Goal: Transaction & Acquisition: Purchase product/service

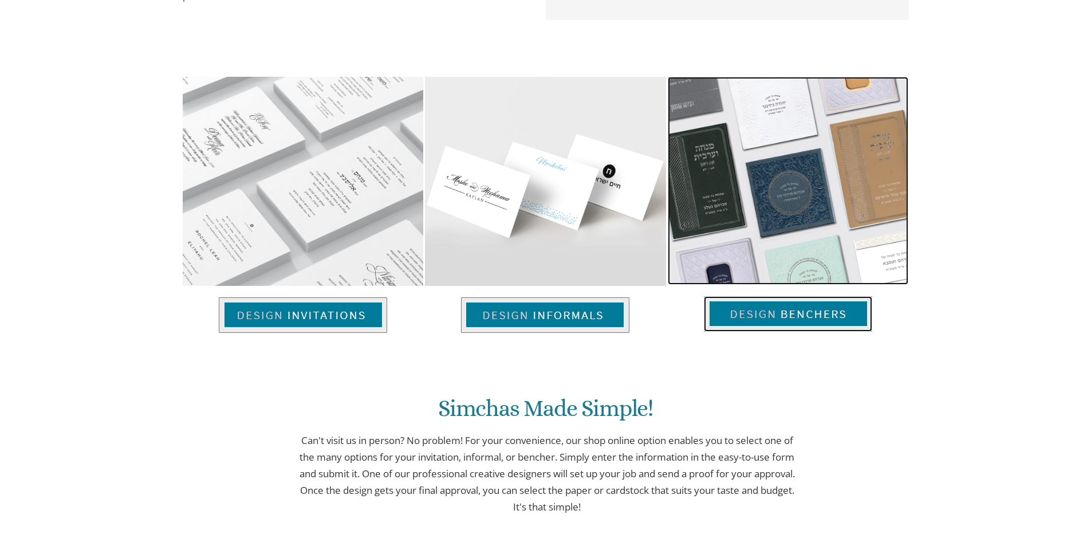
click at [779, 316] on img at bounding box center [788, 314] width 168 height 36
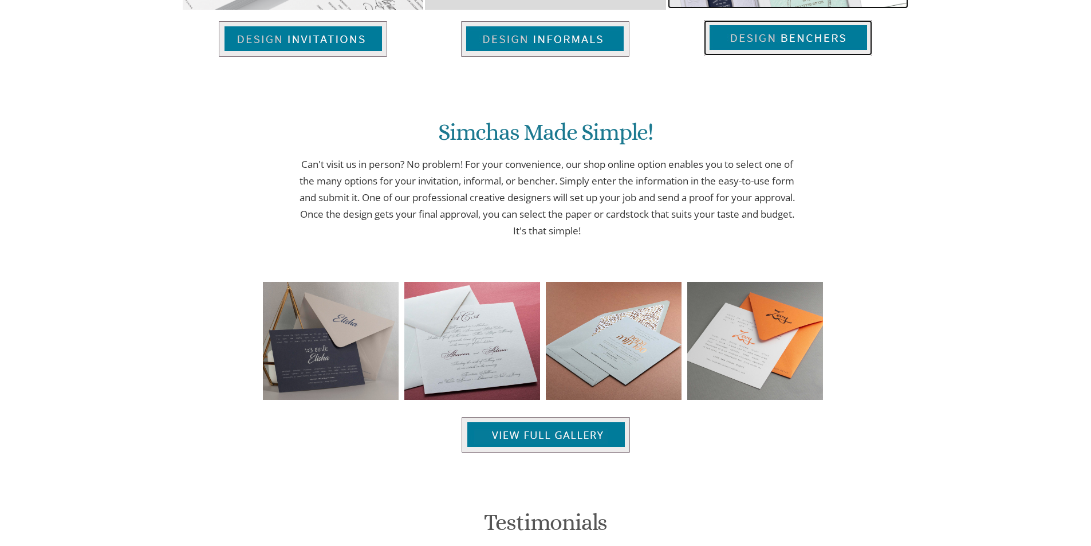
scroll to position [810, 0]
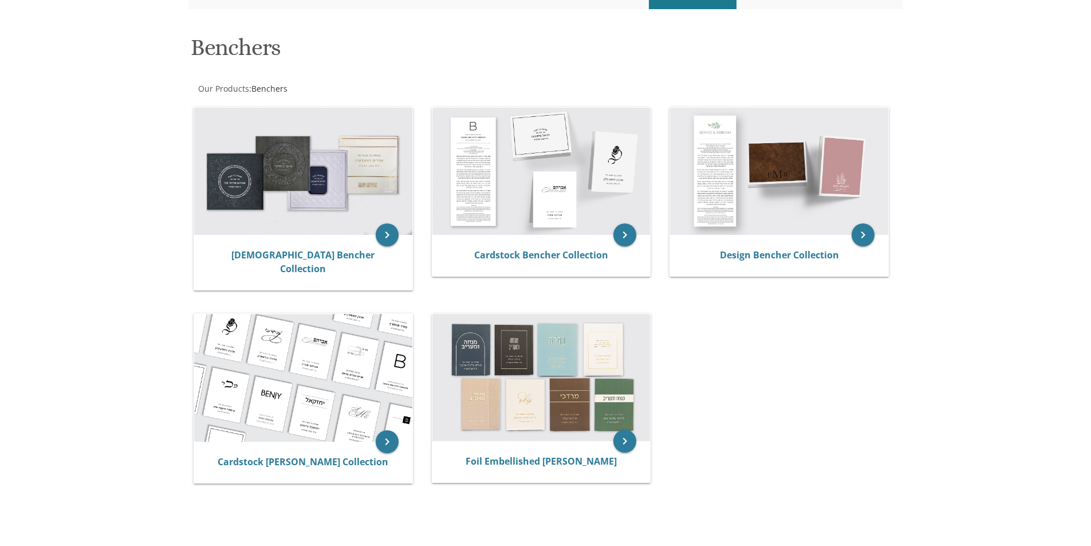
scroll to position [172, 0]
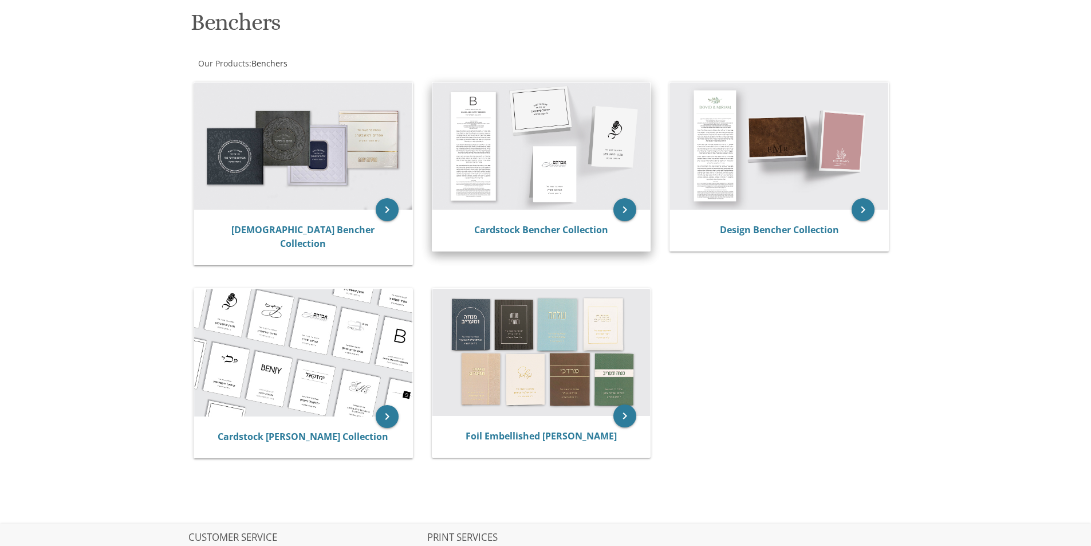
click at [538, 184] on img at bounding box center [541, 145] width 218 height 127
click at [540, 232] on link "Cardstock Bencher Collection" at bounding box center [541, 229] width 134 height 13
click at [502, 229] on link "Cardstock Bencher Collection" at bounding box center [541, 229] width 134 height 13
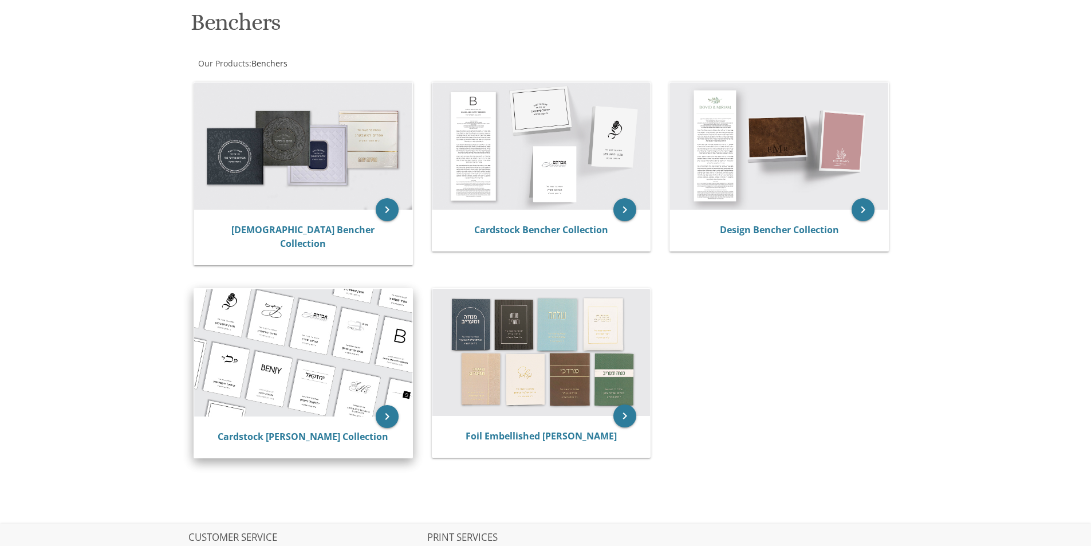
click at [294, 362] on img at bounding box center [303, 353] width 218 height 128
click at [310, 430] on link "Cardstock [PERSON_NAME] Collection" at bounding box center [303, 436] width 171 height 13
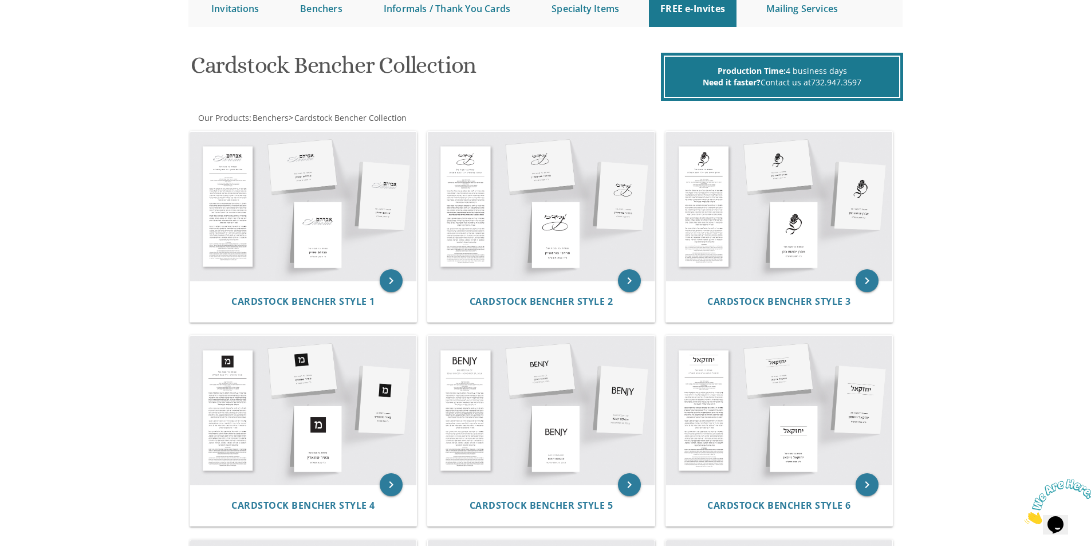
scroll to position [115, 0]
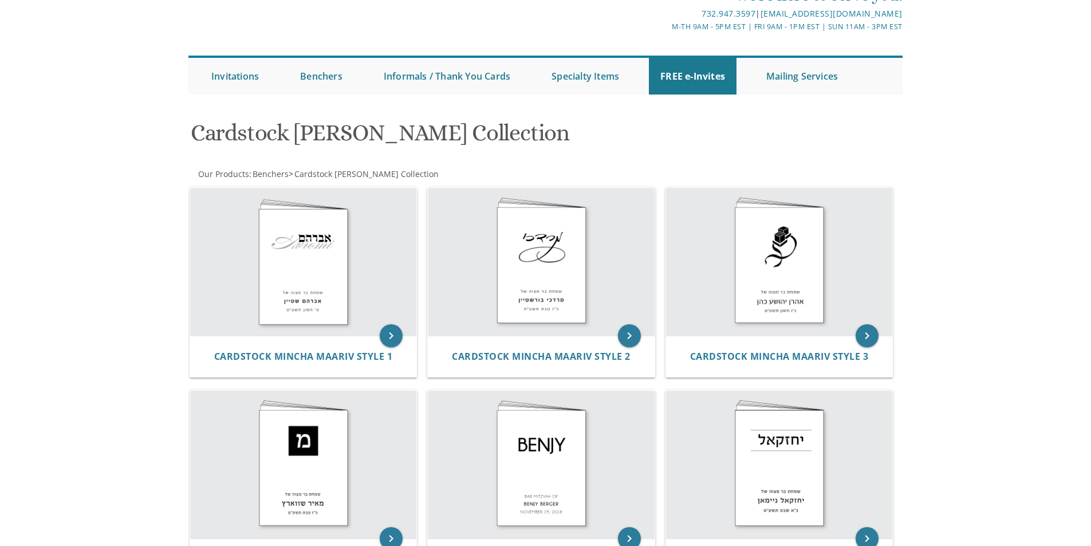
scroll to position [57, 0]
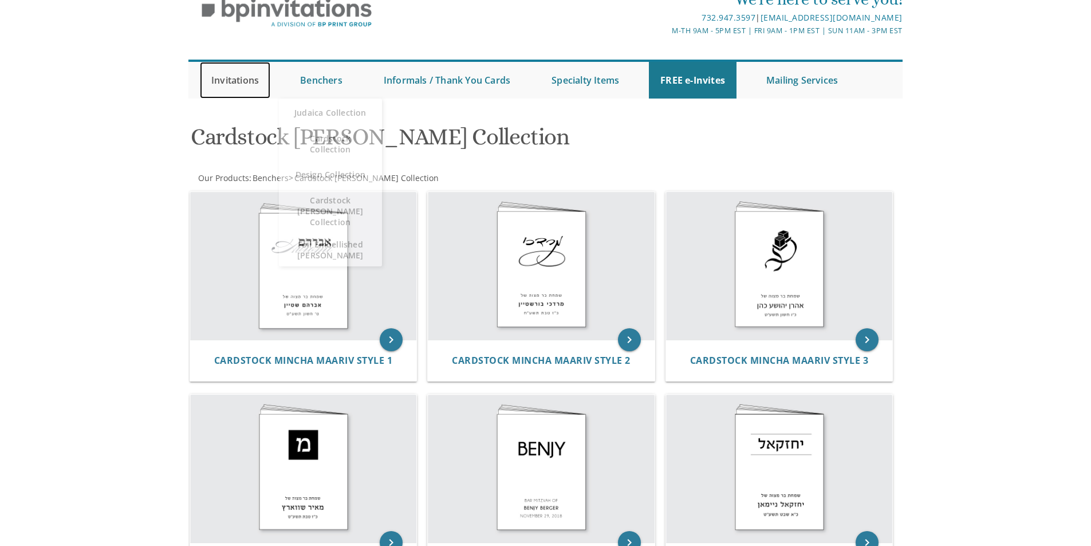
click at [249, 86] on link "Invitations" at bounding box center [235, 80] width 70 height 37
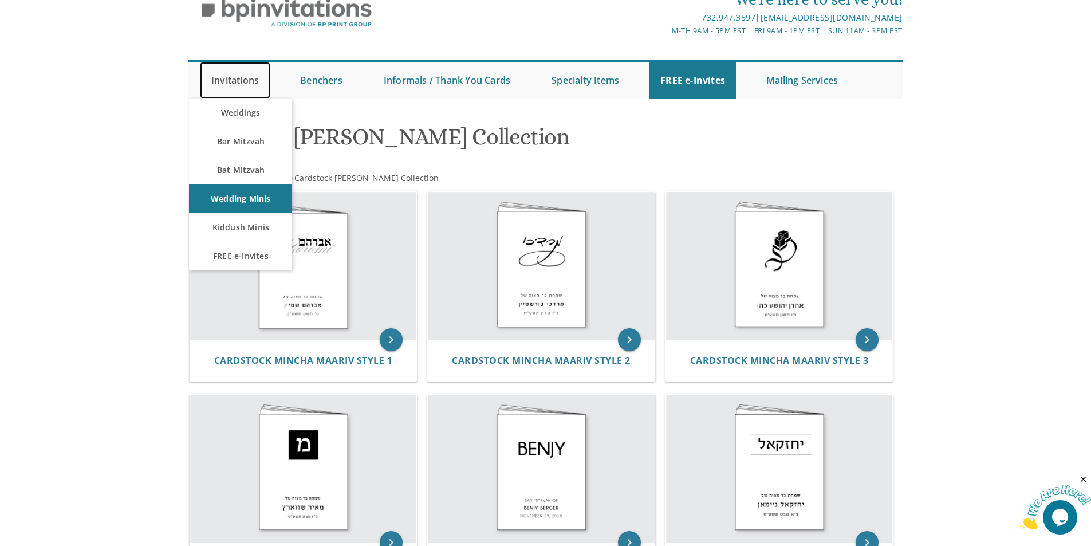
scroll to position [0, 0]
click at [235, 139] on link "Bar Mitzvah" at bounding box center [240, 141] width 103 height 29
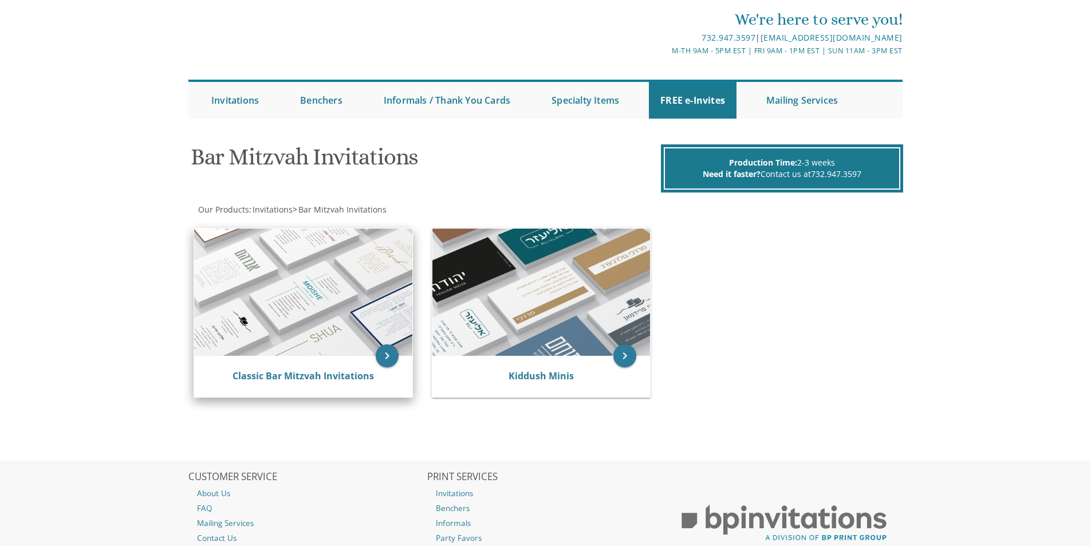
scroll to position [57, 0]
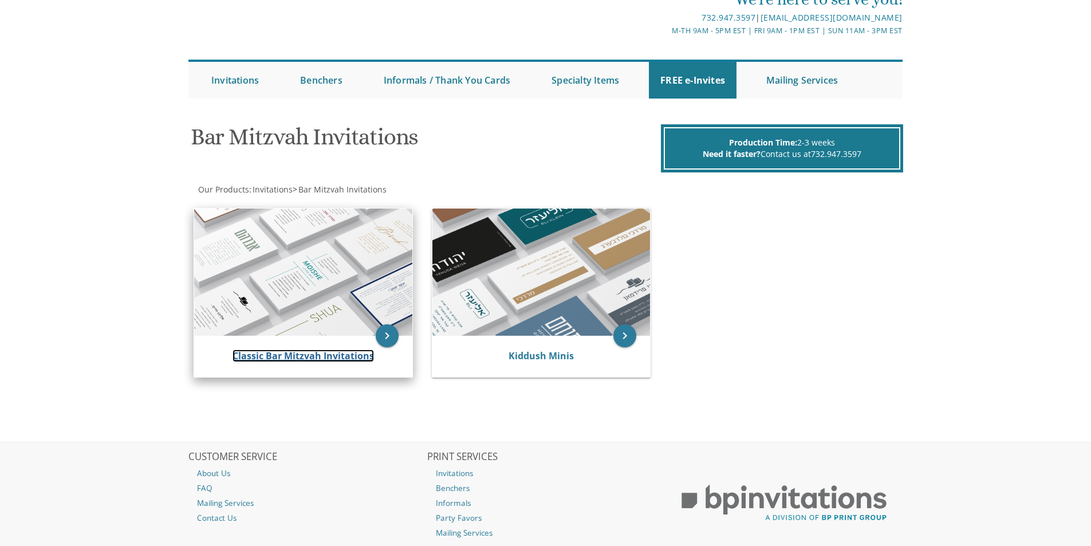
click at [301, 349] on link "Classic Bar Mitzvah Invitations" at bounding box center [303, 355] width 141 height 13
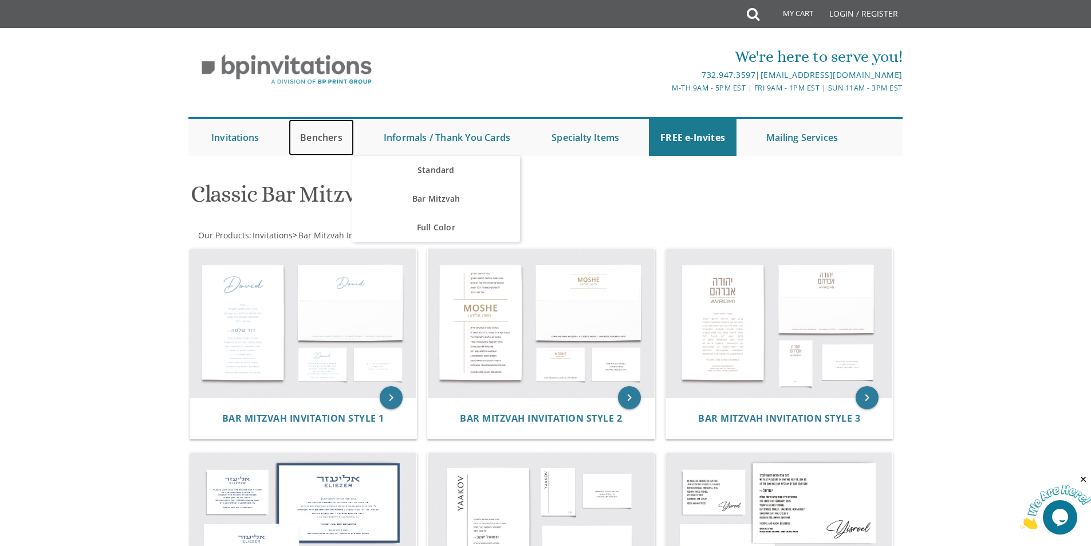
click at [333, 137] on link "Benchers" at bounding box center [321, 137] width 65 height 37
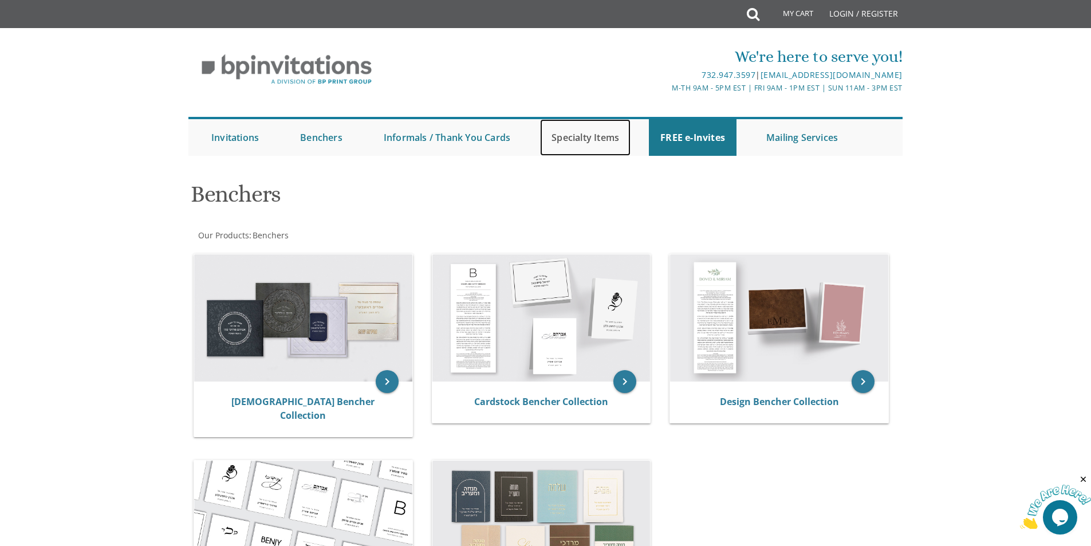
click at [577, 136] on link "Specialty Items" at bounding box center [585, 137] width 90 height 37
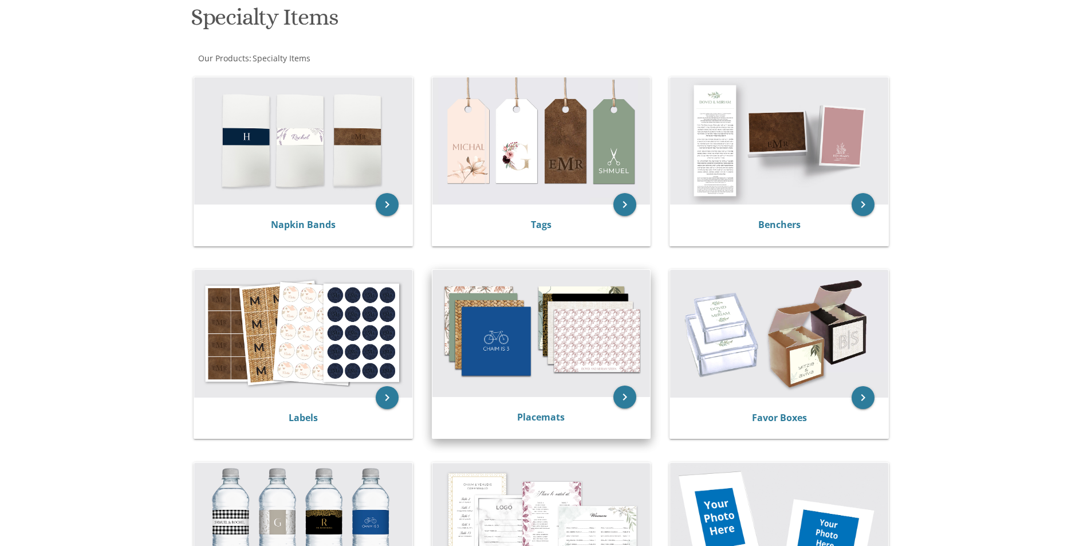
scroll to position [229, 0]
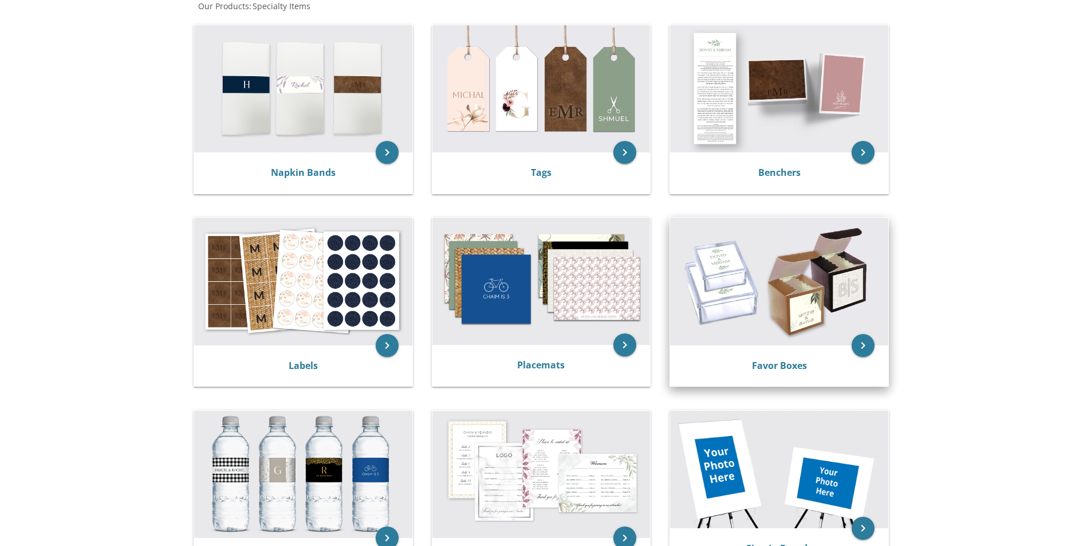
click at [754, 281] on img at bounding box center [779, 281] width 218 height 127
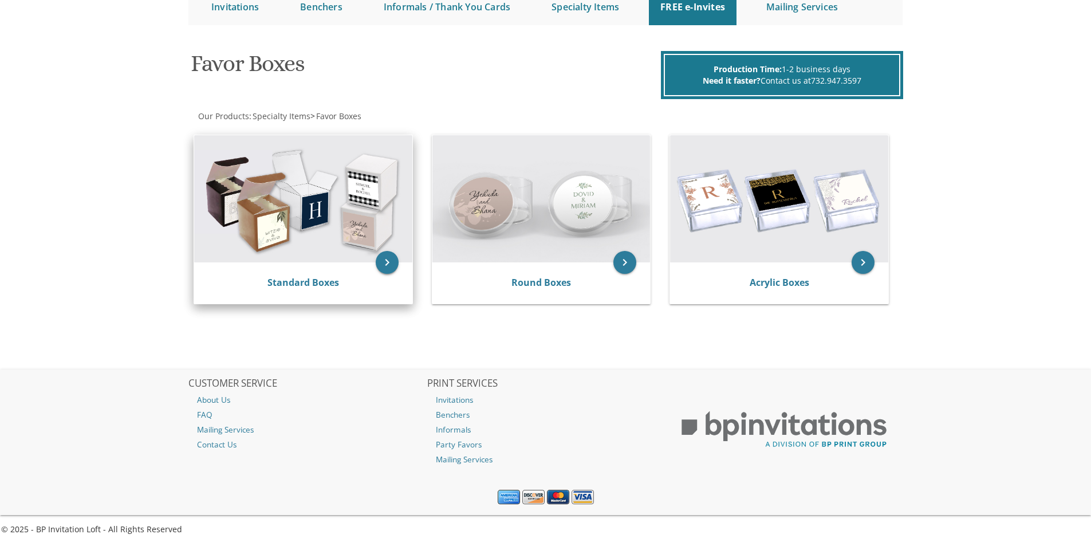
scroll to position [131, 0]
click at [291, 243] on img at bounding box center [303, 198] width 218 height 127
click at [298, 285] on link "Standard Boxes" at bounding box center [303, 281] width 72 height 13
click at [328, 222] on img at bounding box center [303, 198] width 218 height 127
click at [304, 284] on link "Standard Boxes" at bounding box center [303, 281] width 72 height 13
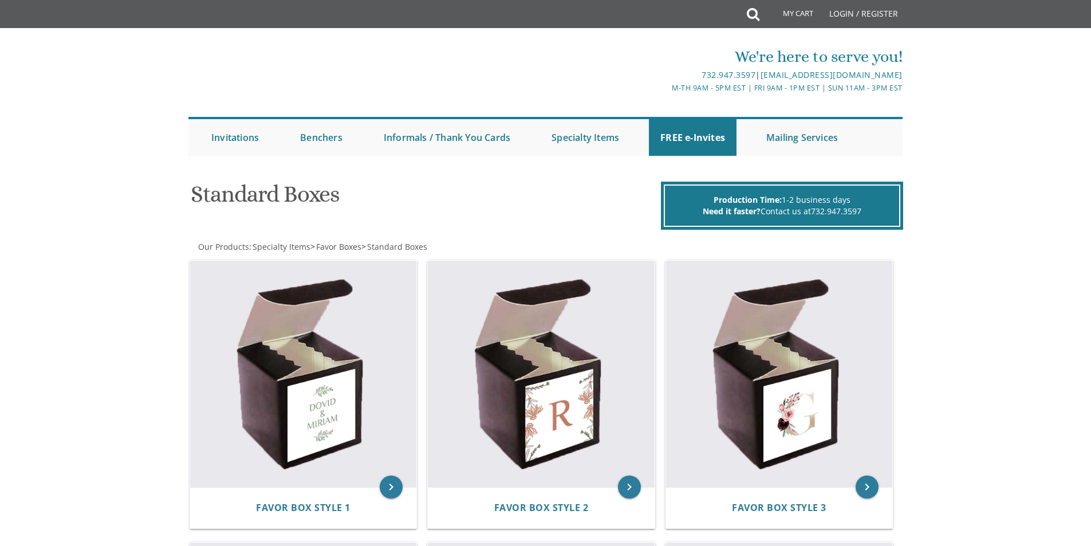
drag, startPoint x: 1010, startPoint y: 221, endPoint x: 1005, endPoint y: 225, distance: 7.0
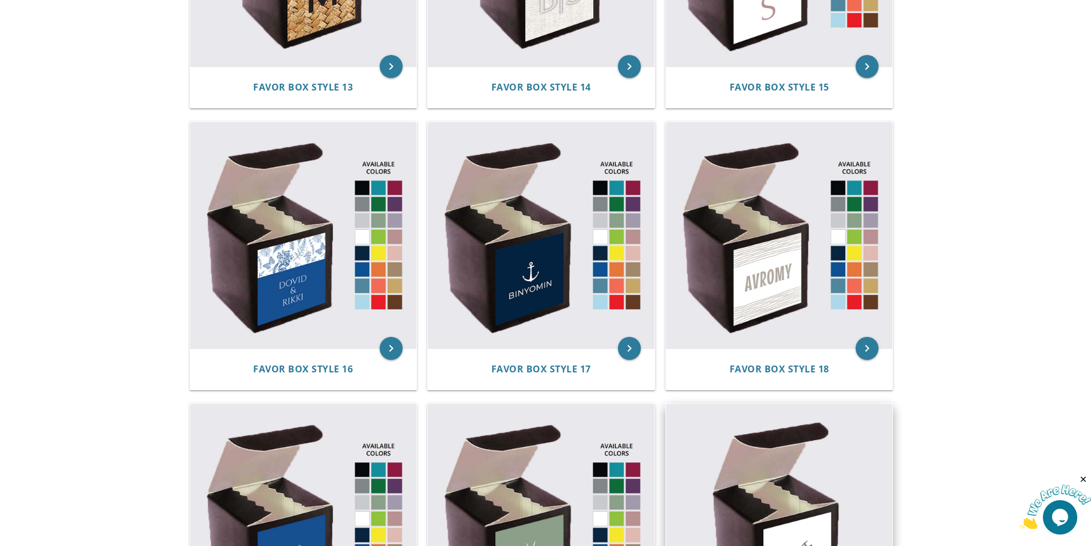
scroll to position [1546, 0]
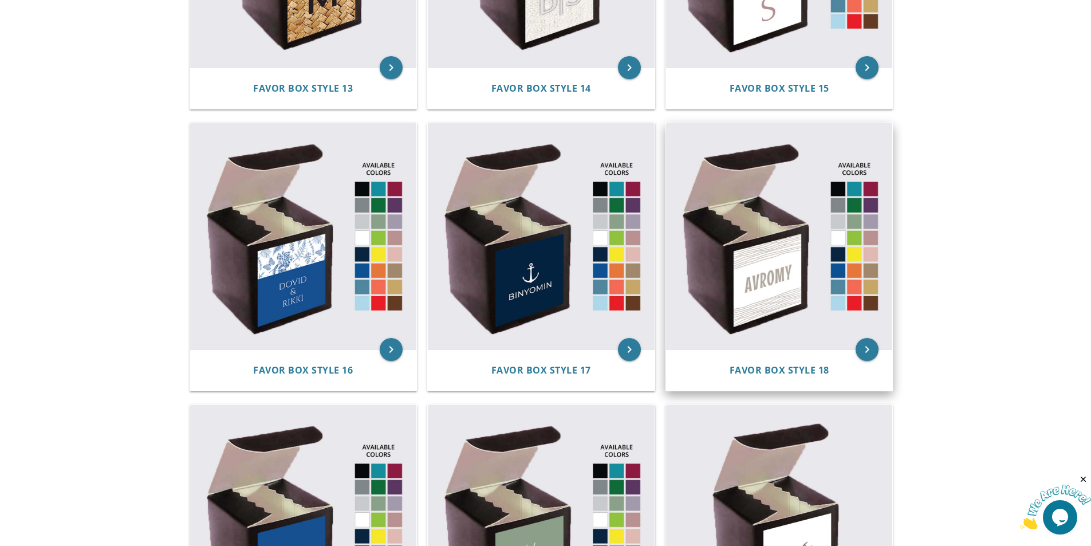
click at [770, 289] on img at bounding box center [779, 236] width 227 height 227
click at [769, 368] on span "Favor Box Style 18" at bounding box center [780, 370] width 100 height 13
click at [790, 282] on img at bounding box center [779, 236] width 227 height 227
click at [840, 269] on img at bounding box center [779, 236] width 227 height 227
click at [749, 372] on span "Favor Box Style 18" at bounding box center [780, 370] width 100 height 13
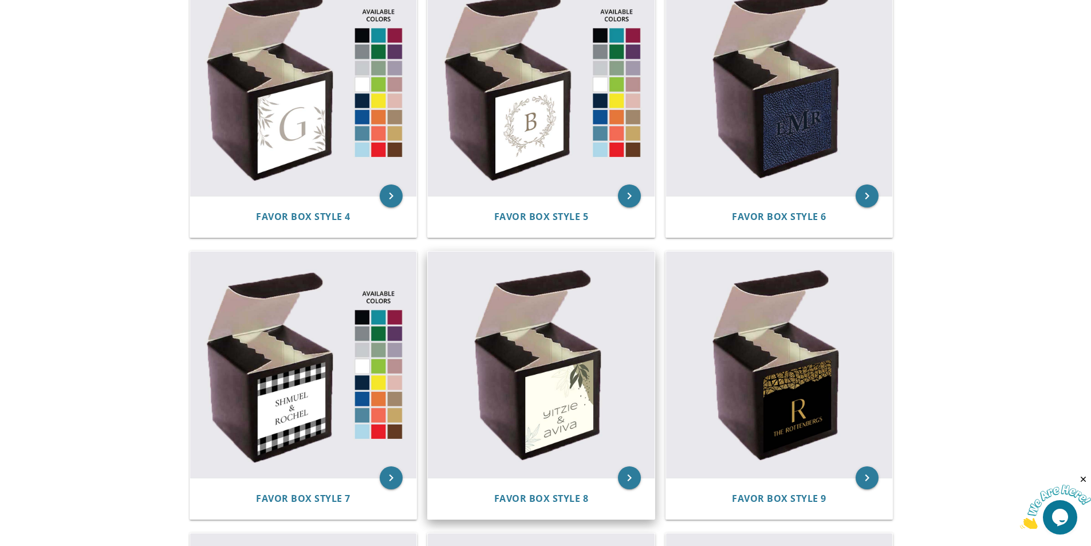
scroll to position [469, 0]
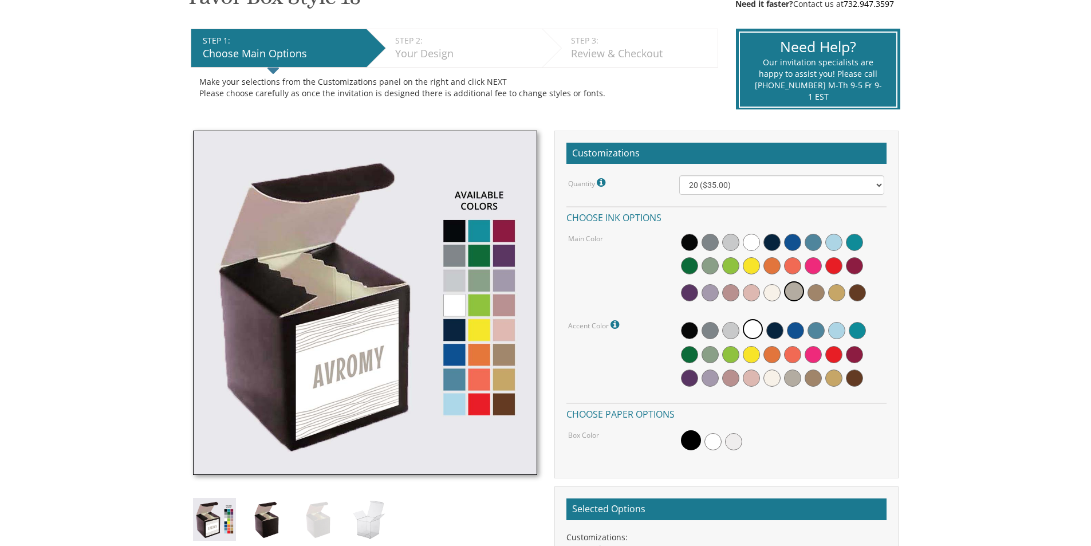
scroll to position [229, 0]
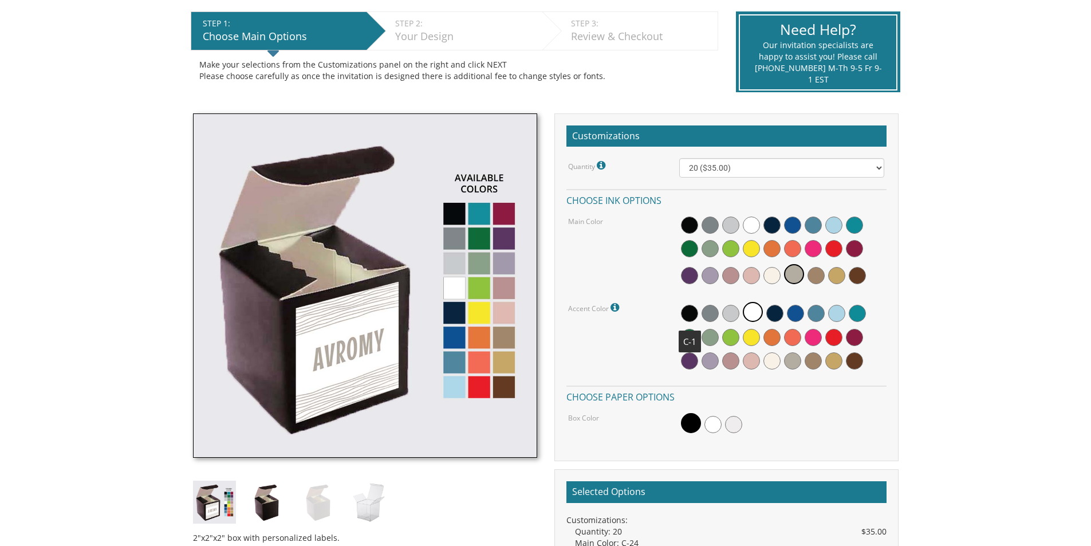
click at [688, 315] on span at bounding box center [689, 313] width 17 height 17
click at [708, 227] on span at bounding box center [710, 224] width 17 height 17
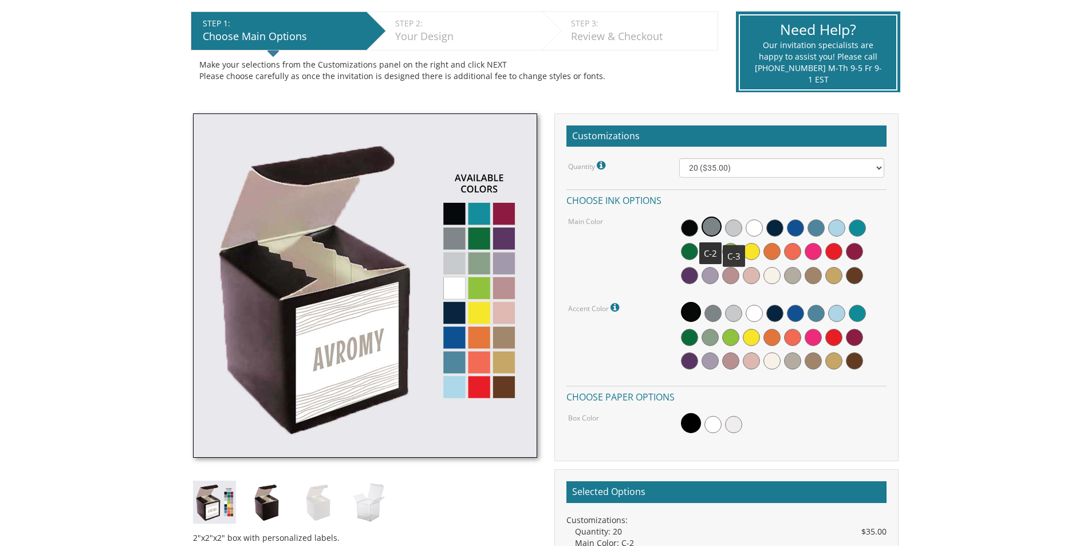
click at [742, 227] on span at bounding box center [733, 227] width 17 height 17
click at [452, 288] on img at bounding box center [365, 285] width 344 height 344
click at [455, 334] on img at bounding box center [365, 285] width 344 height 344
click at [460, 307] on img at bounding box center [365, 285] width 344 height 344
click at [459, 287] on img at bounding box center [365, 285] width 344 height 344
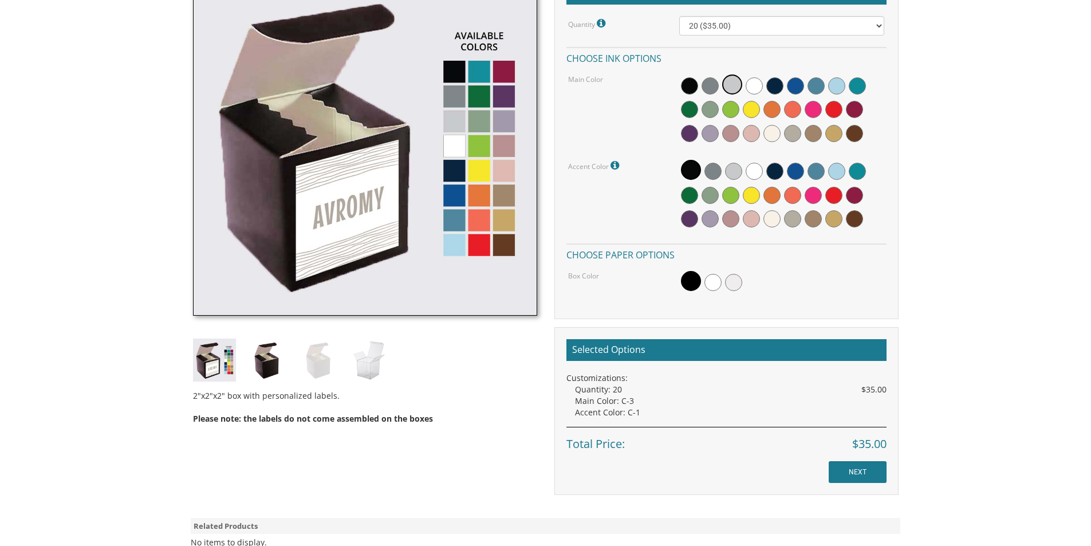
scroll to position [401, 0]
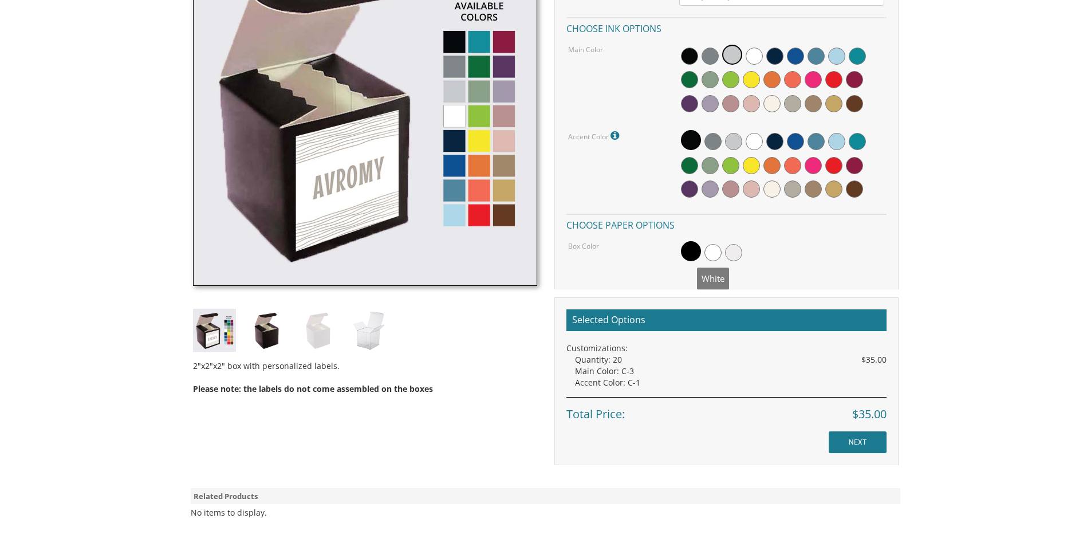
click at [708, 257] on span at bounding box center [712, 252] width 17 height 17
click at [734, 251] on span at bounding box center [733, 252] width 17 height 17
click at [690, 143] on span at bounding box center [691, 140] width 20 height 20
click at [799, 51] on span at bounding box center [795, 56] width 17 height 17
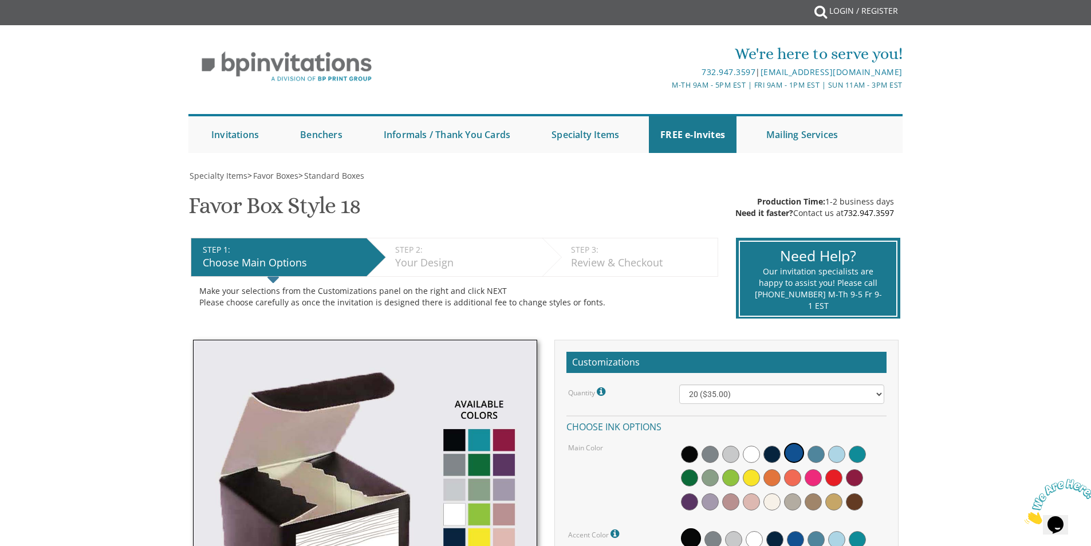
scroll to position [0, 0]
